Goal: Task Accomplishment & Management: Manage account settings

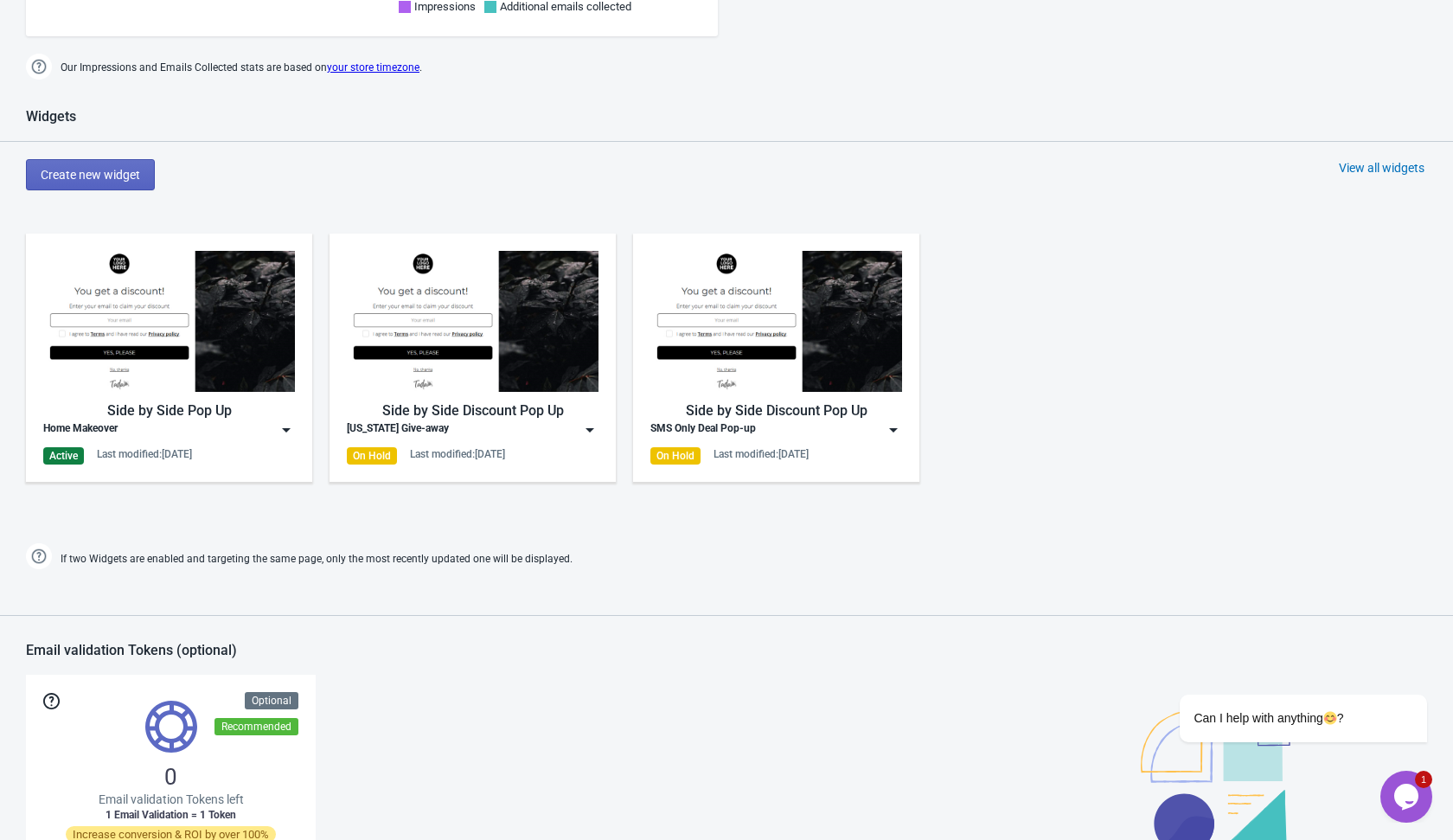
scroll to position [992, 0]
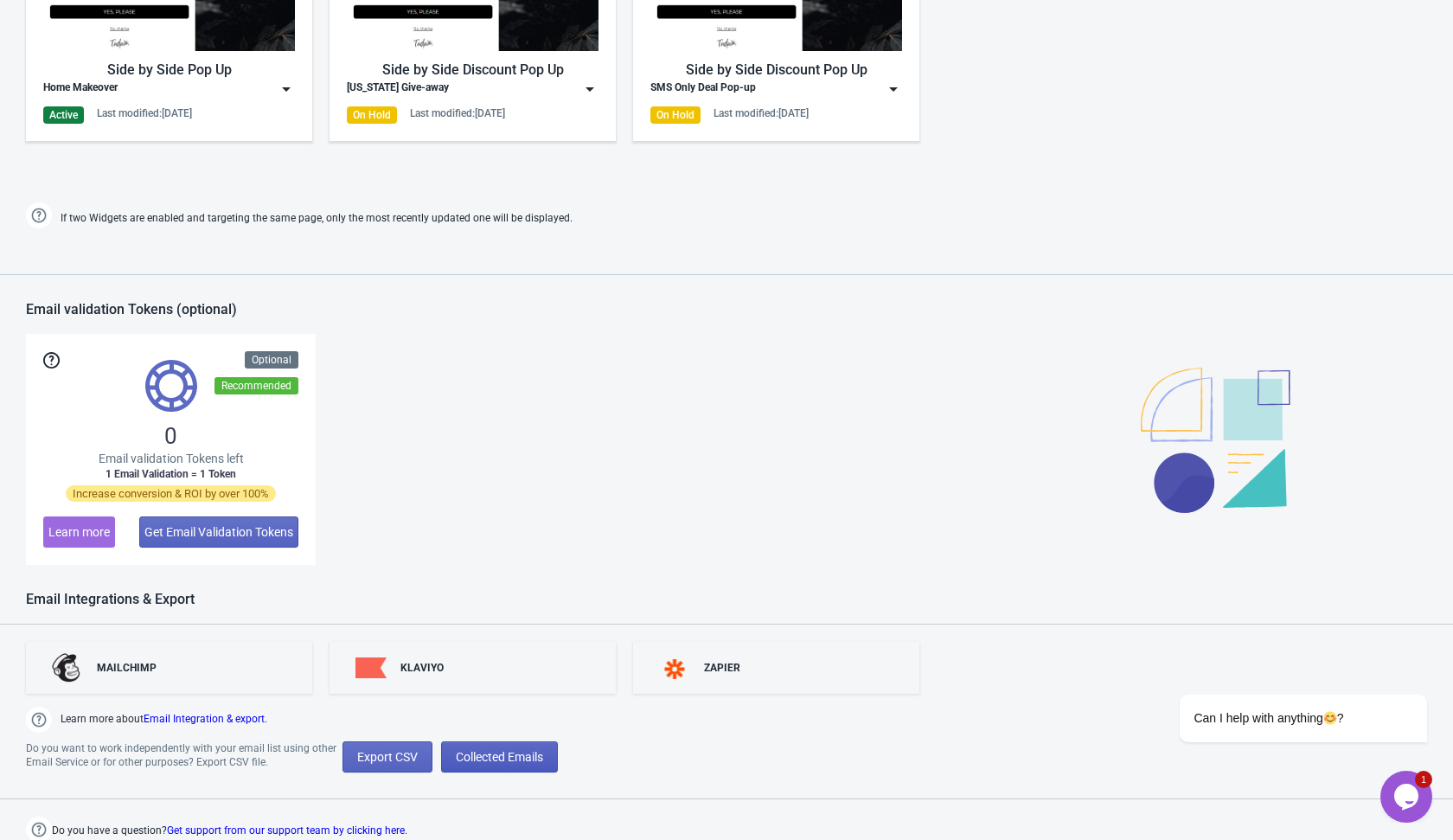
click at [484, 750] on span "Collected Emails" at bounding box center [499, 757] width 88 height 14
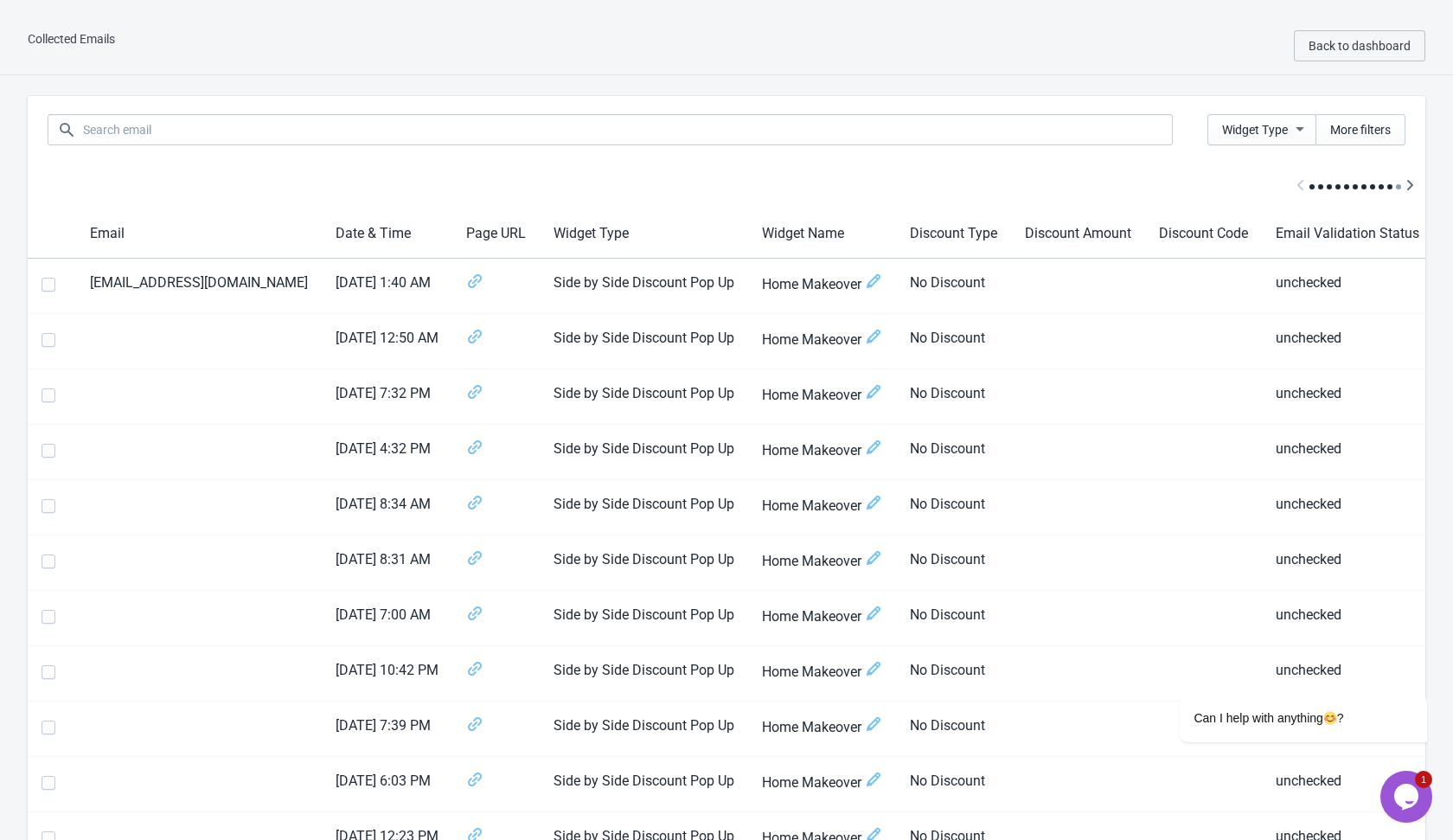
click at [1059, 72] on div "Collected Emails Back to dashboard" at bounding box center [726, 46] width 1453 height 58
click at [1352, 43] on span "Back to dashboard" at bounding box center [1360, 46] width 102 height 14
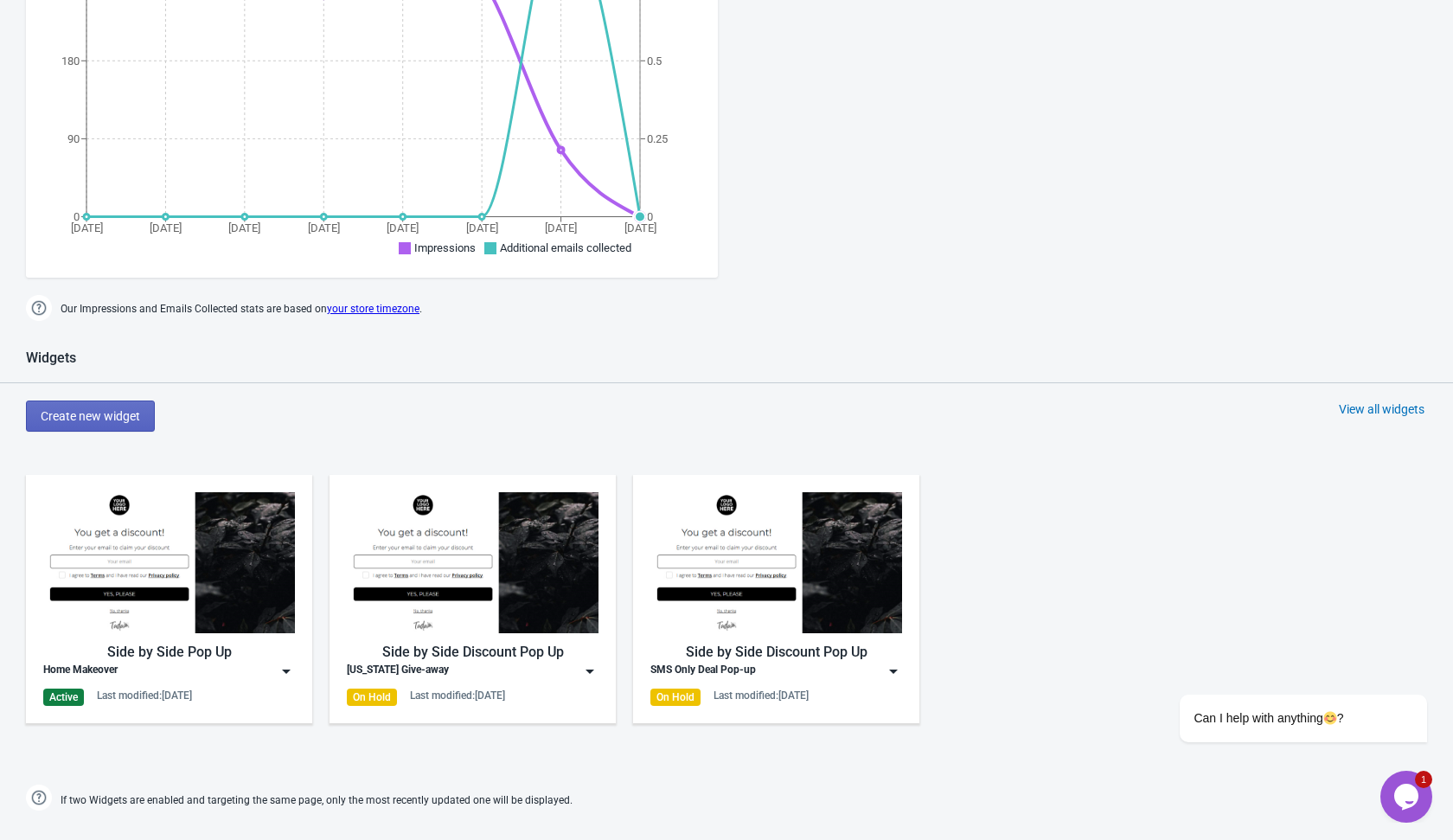
scroll to position [607, 0]
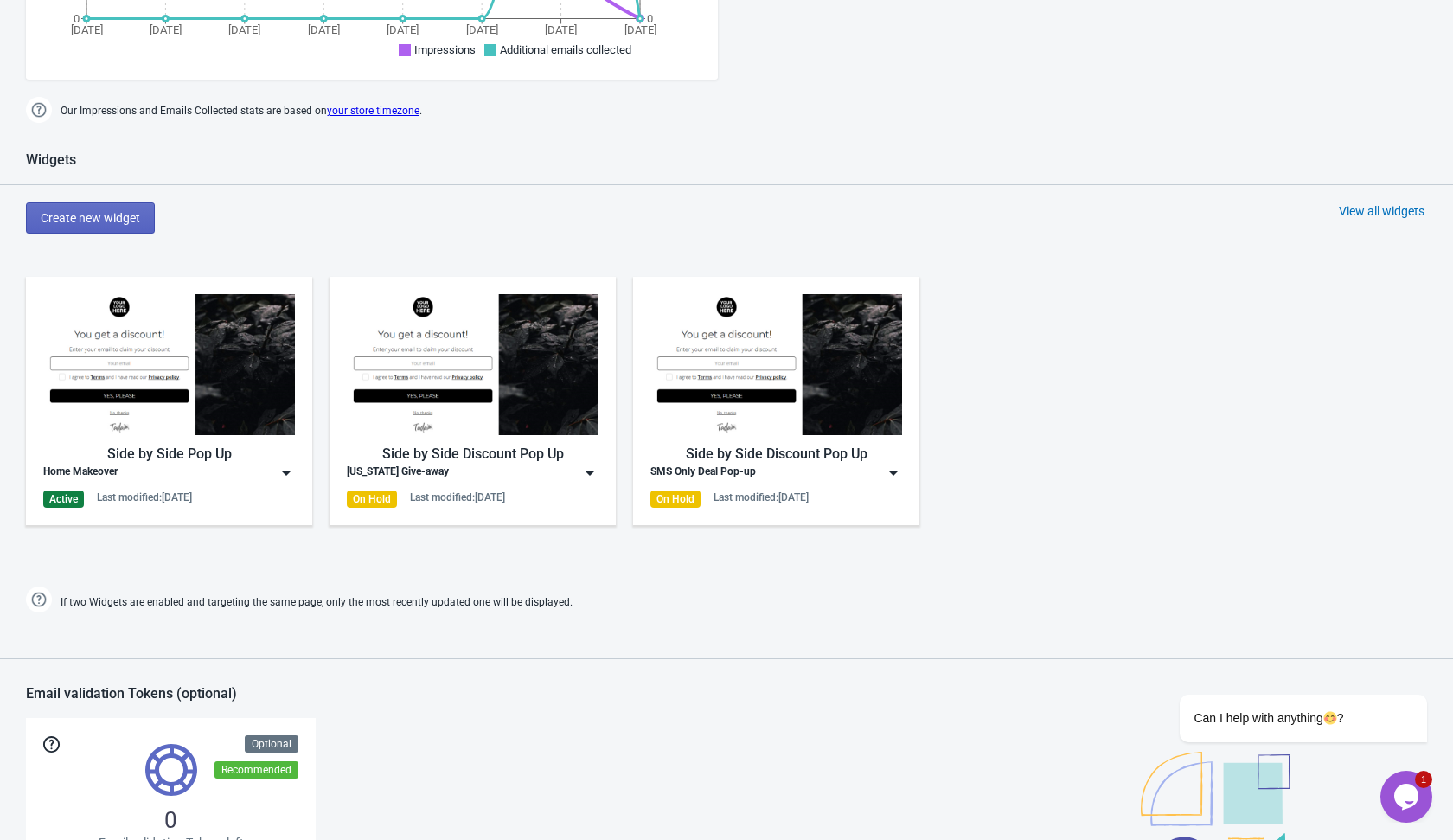
click at [283, 471] on img at bounding box center [286, 473] width 17 height 17
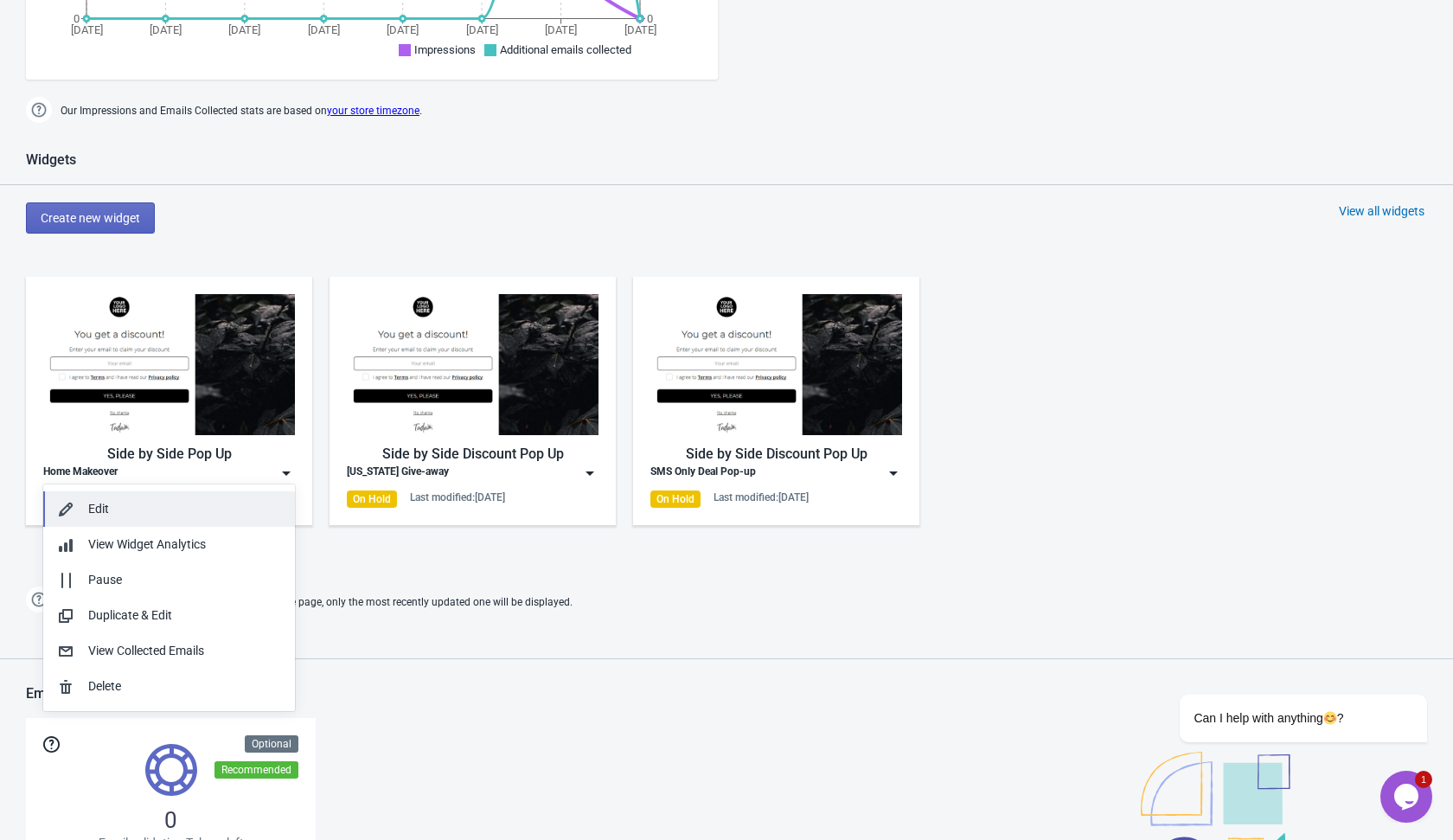
click at [256, 505] on div "Edit" at bounding box center [185, 509] width 193 height 18
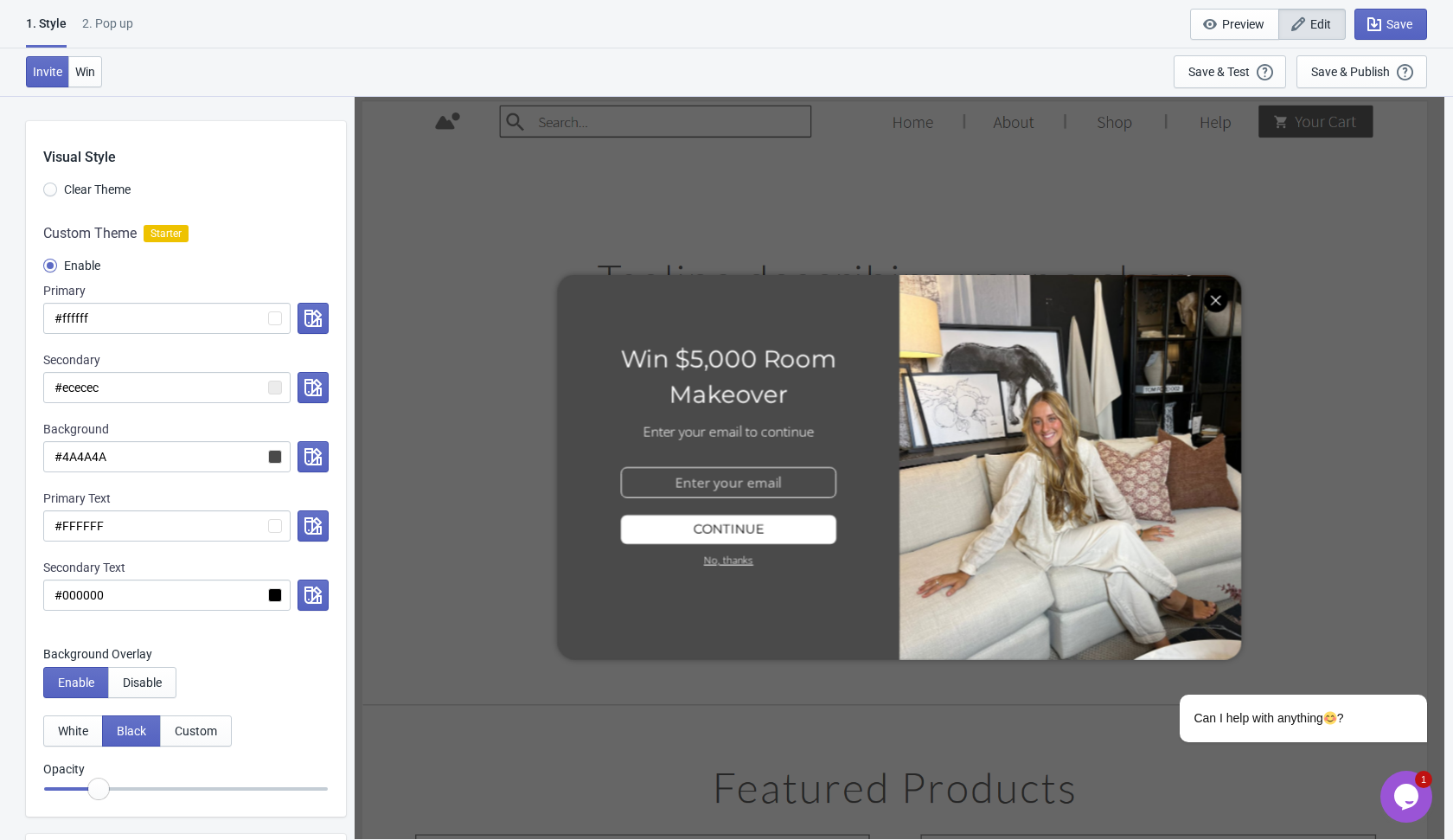
click at [713, 485] on div at bounding box center [899, 467] width 1077 height 735
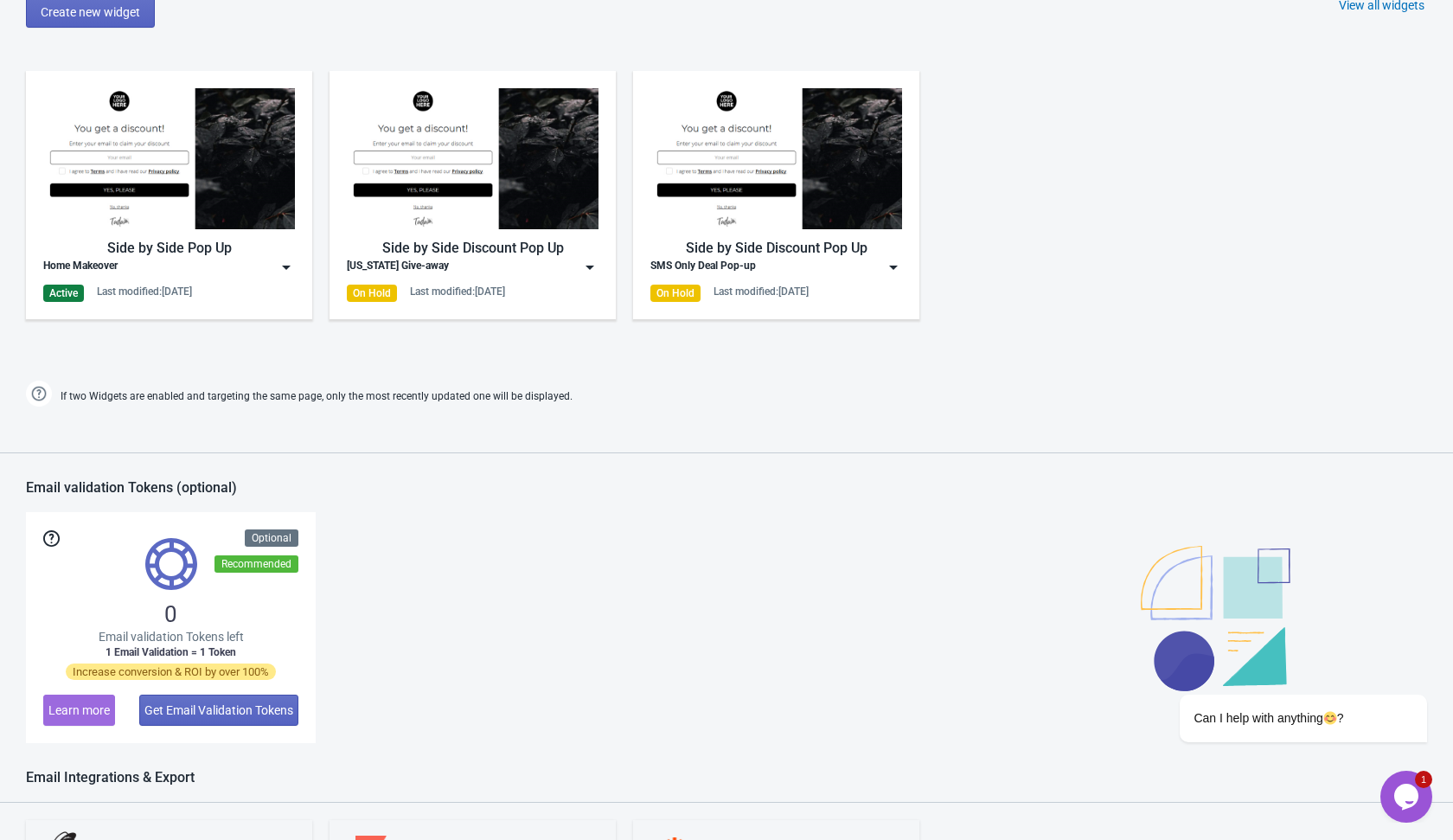
scroll to position [992, 0]
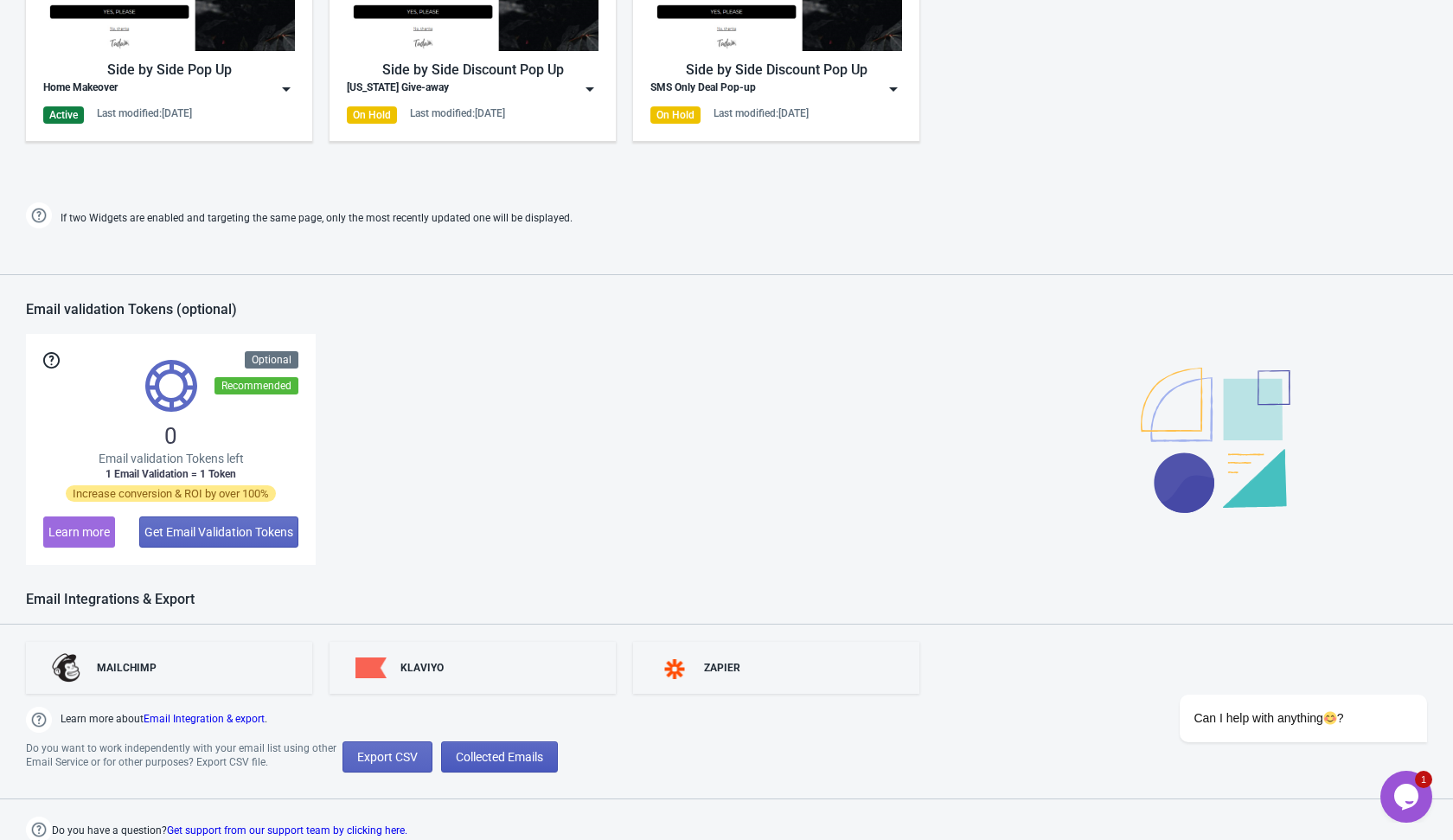
click at [544, 754] on span "Collected Emails" at bounding box center [499, 757] width 88 height 14
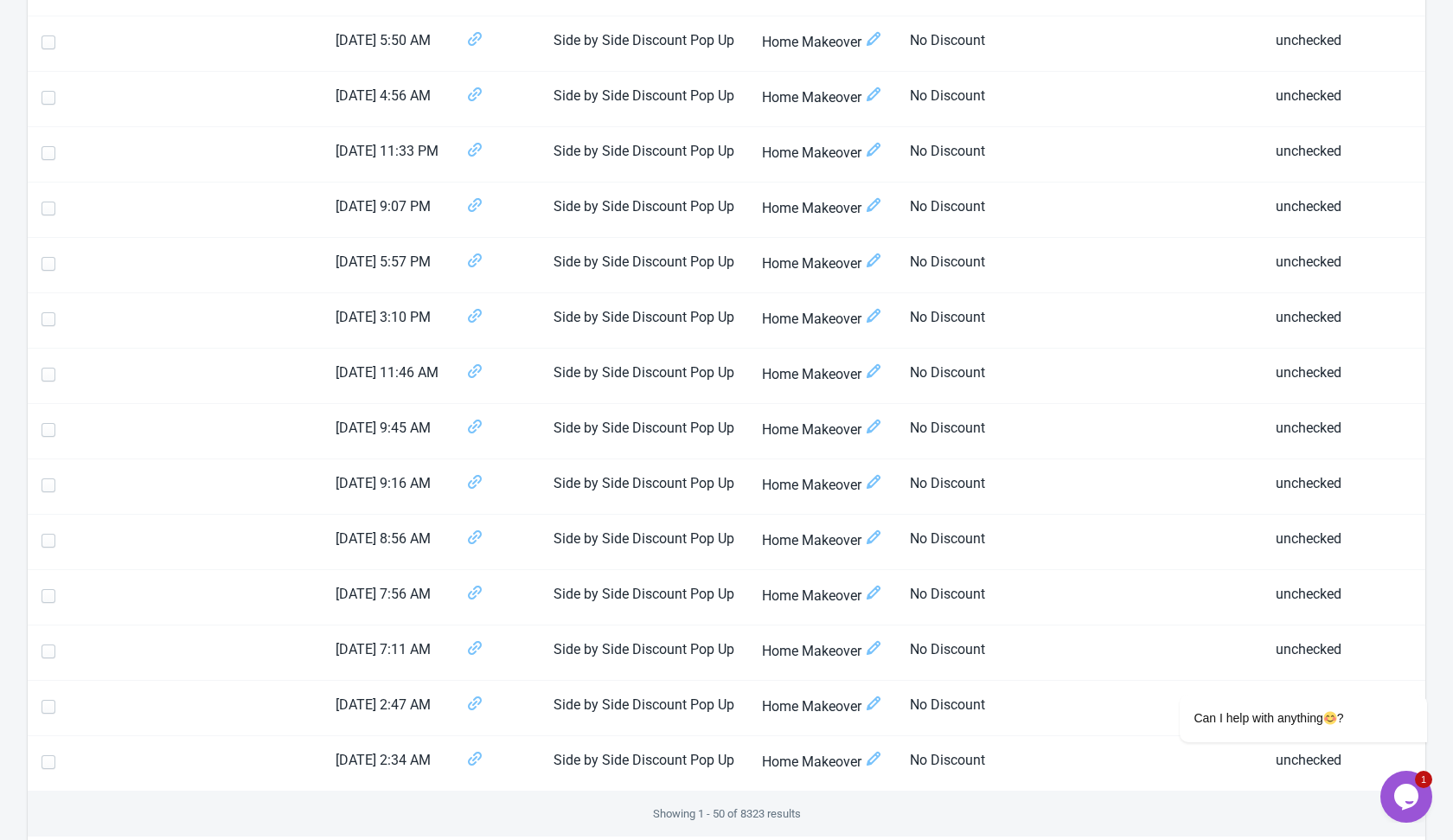
scroll to position [2353, 0]
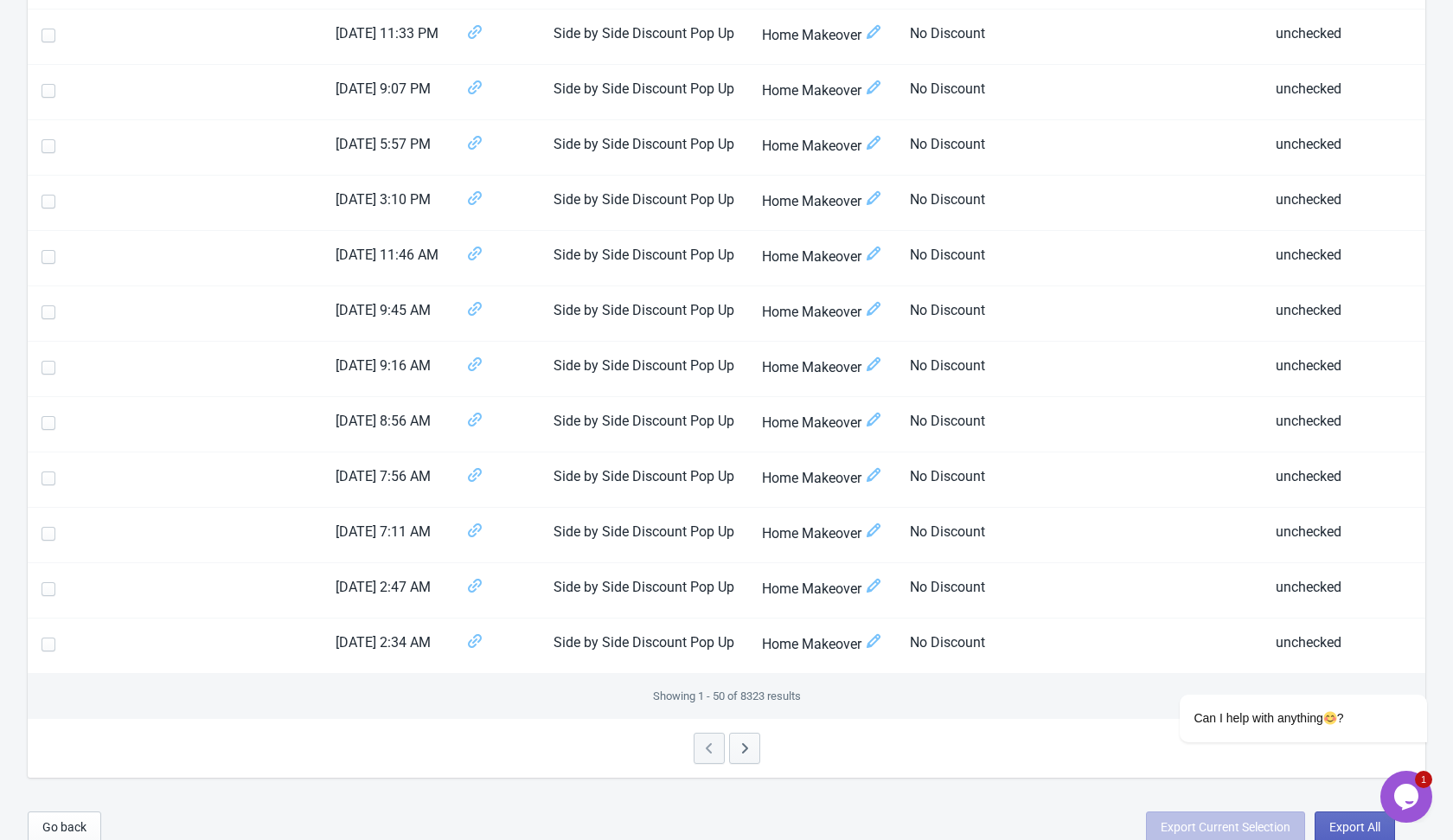
click at [742, 739] on icon "button" at bounding box center [745, 748] width 17 height 17
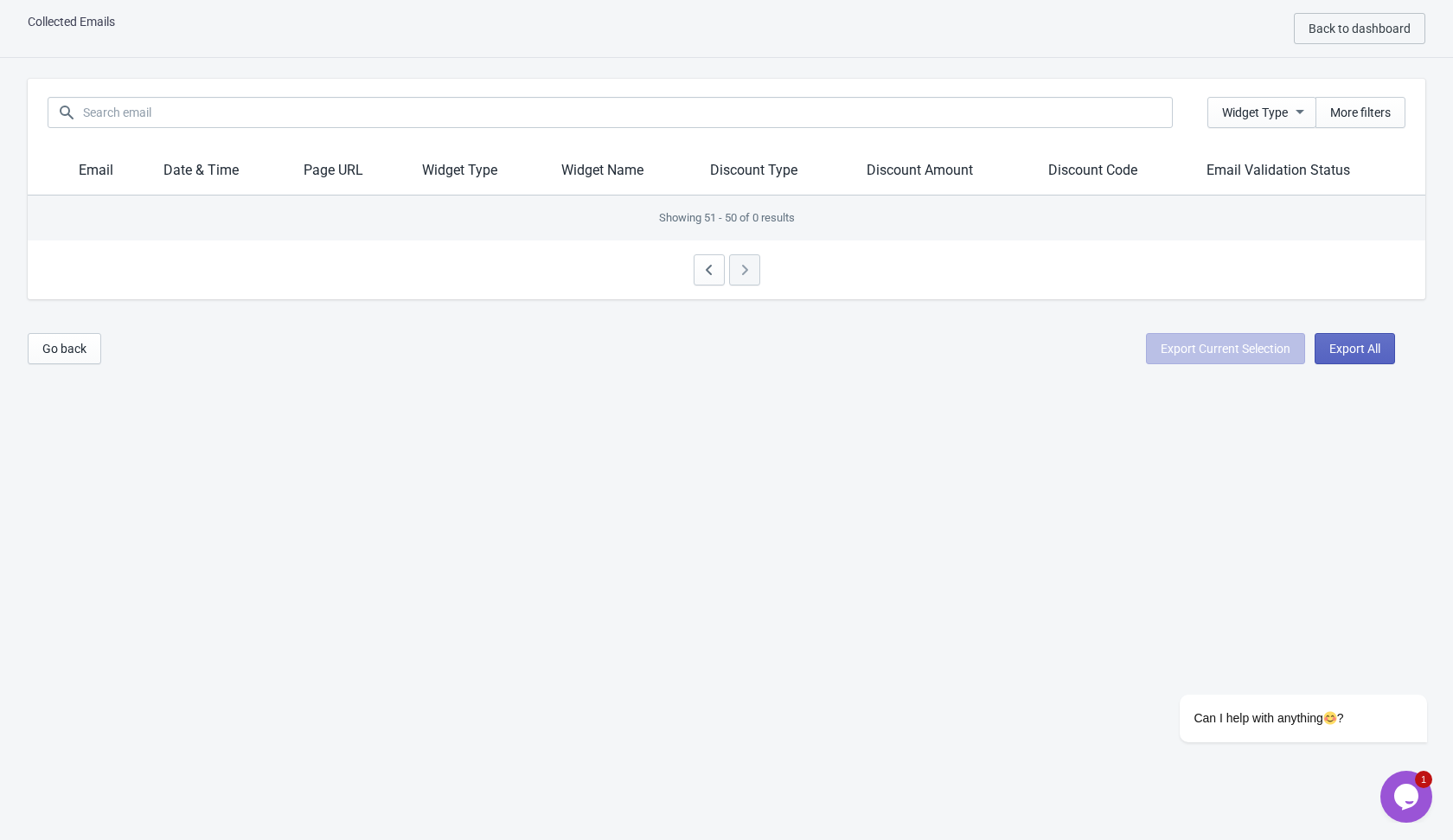
scroll to position [17, 0]
click at [703, 279] on button "button" at bounding box center [709, 270] width 31 height 31
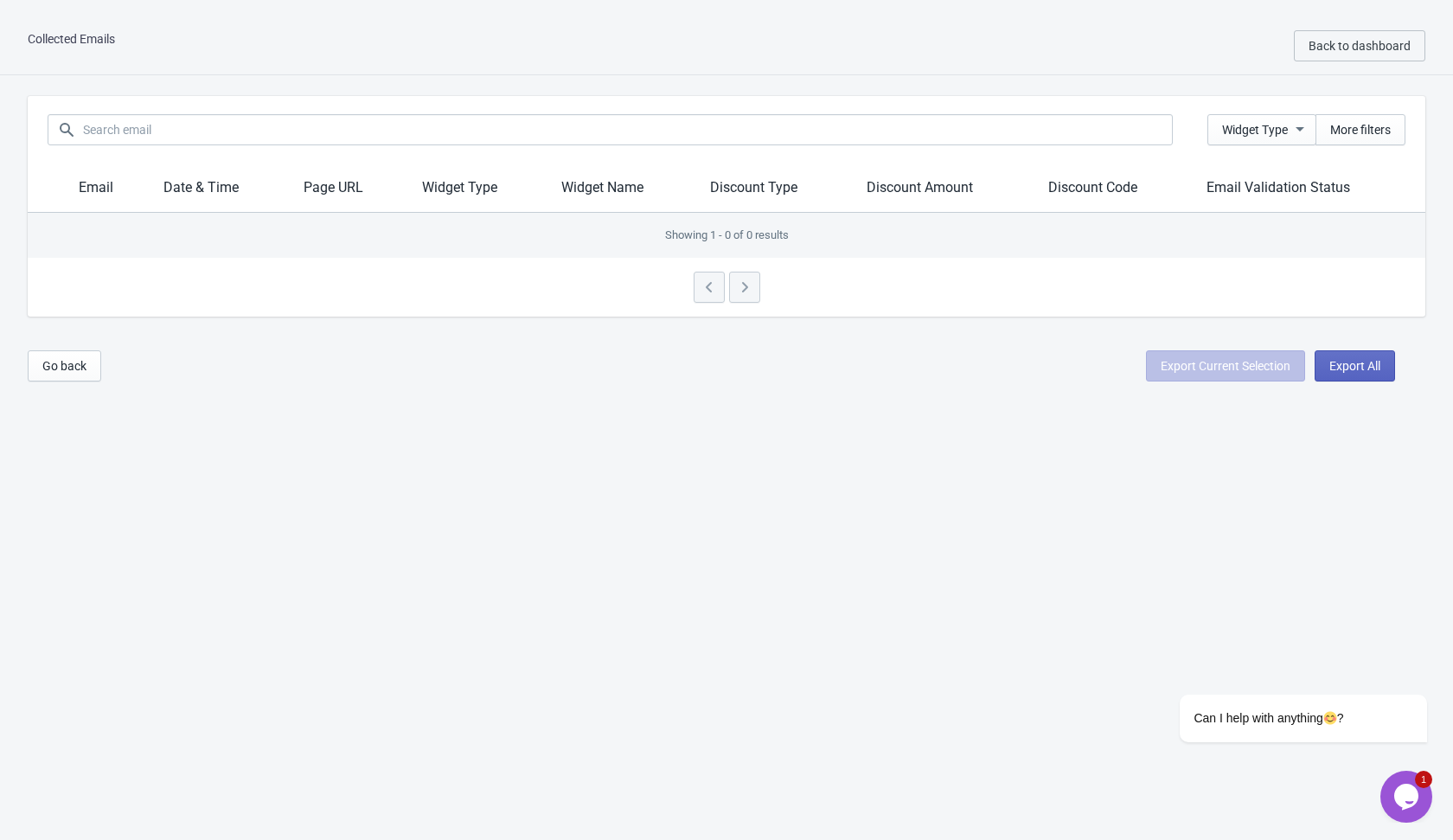
click at [744, 287] on div at bounding box center [726, 287] width 1398 height 59
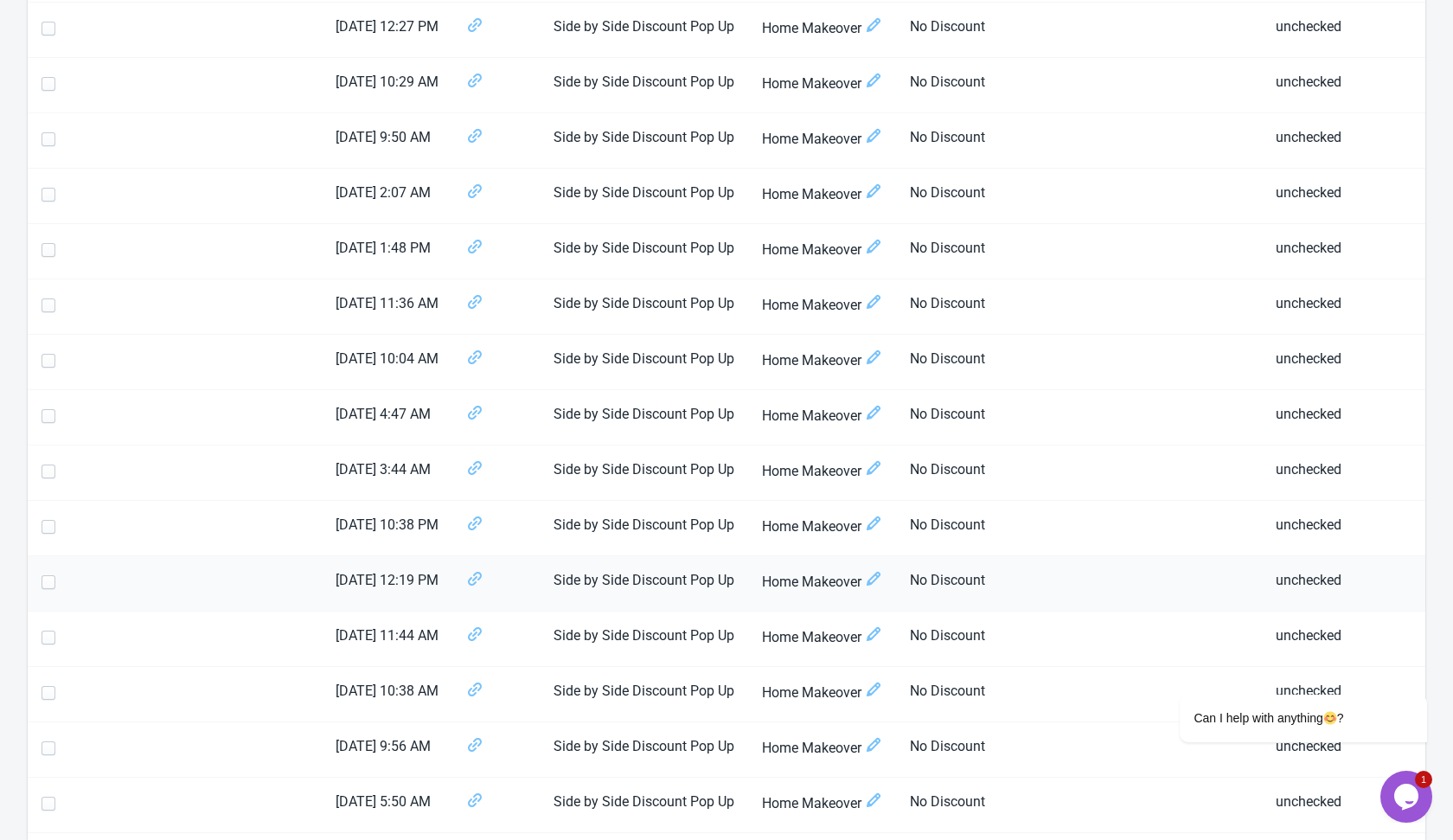
scroll to position [2353, 0]
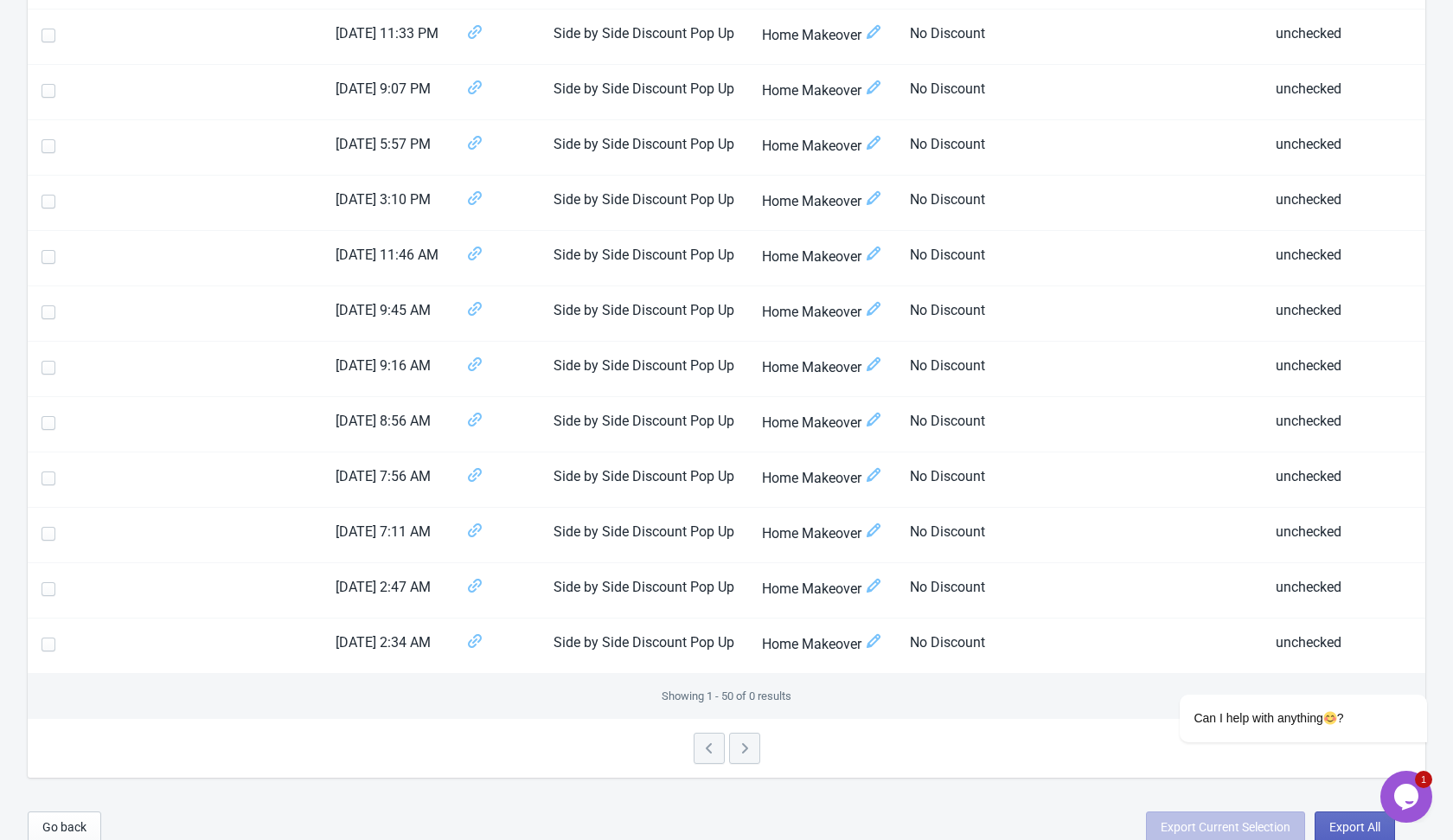
click at [749, 735] on div at bounding box center [726, 748] width 1398 height 59
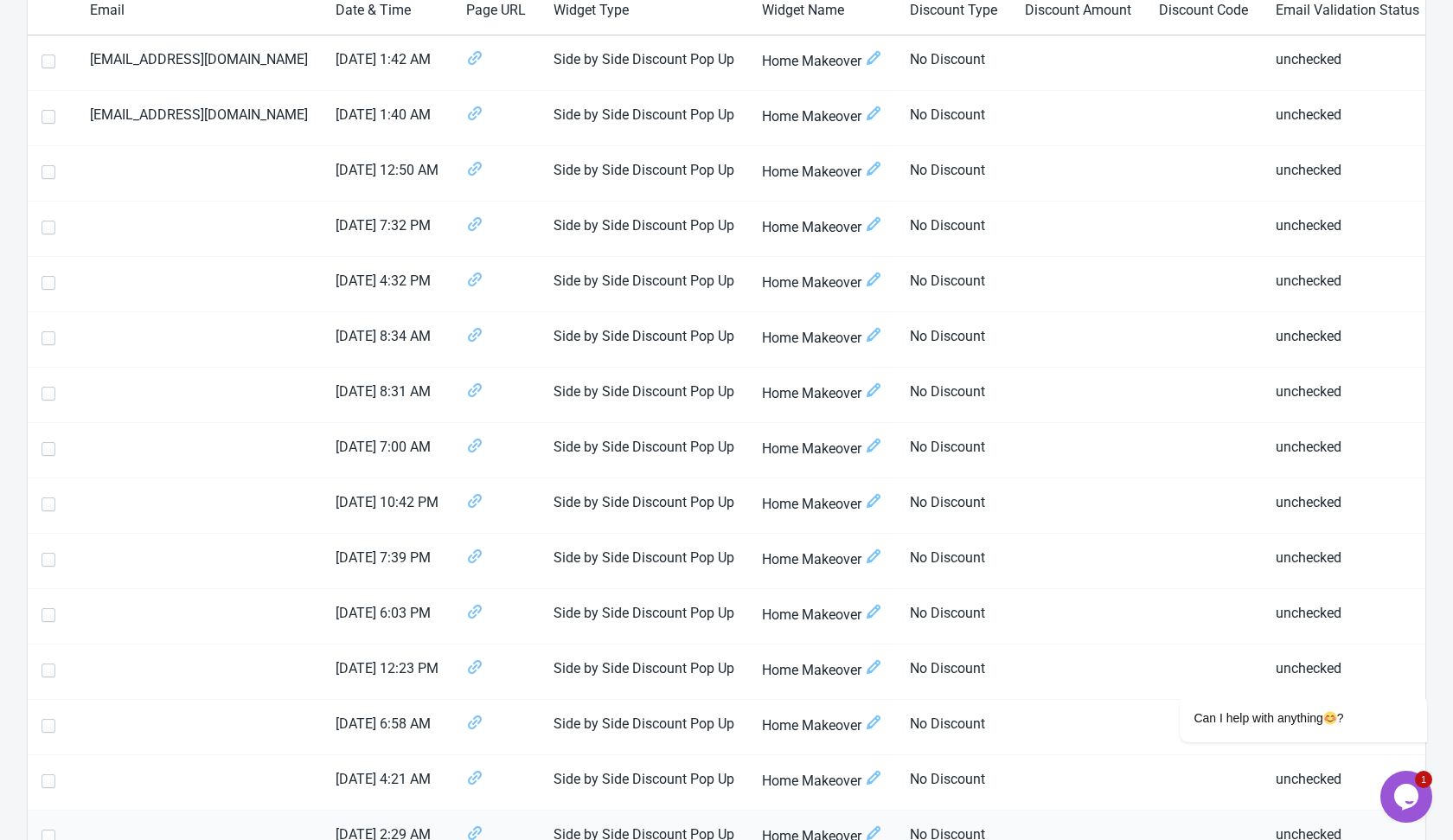
scroll to position [0, 0]
